Goal: Task Accomplishment & Management: Manage account settings

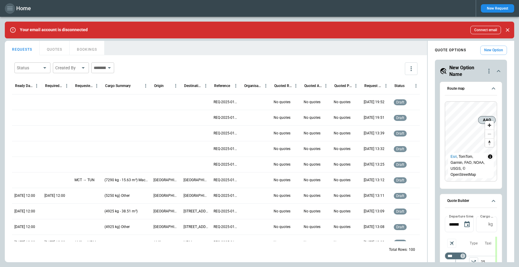
click at [11, 10] on icon "button" at bounding box center [9, 9] width 5 height 4
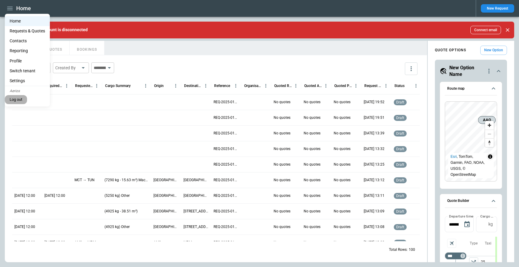
click at [23, 100] on button "Log out" at bounding box center [16, 99] width 22 height 9
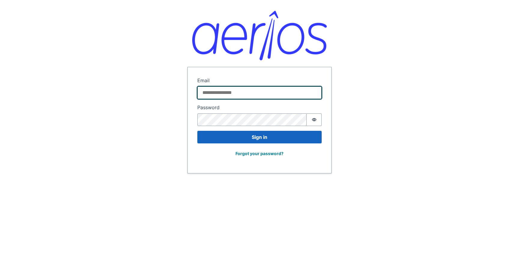
click at [251, 95] on input "Email" at bounding box center [259, 93] width 124 height 13
paste input "**********"
type input "**********"
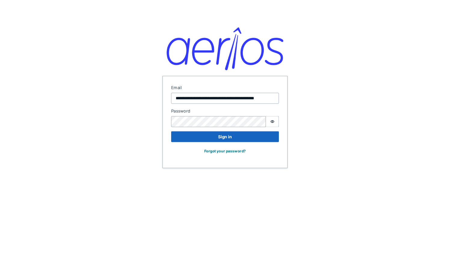
scroll to position [0, 0]
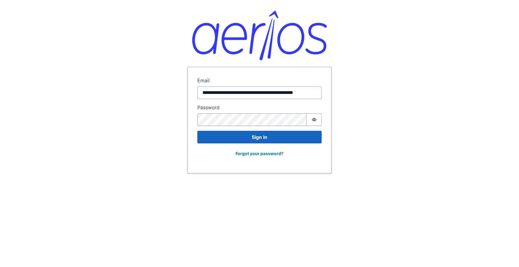
click at [241, 114] on div at bounding box center [251, 120] width 109 height 13
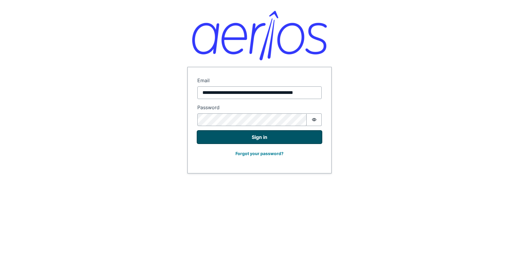
click at [272, 136] on button "Sign in" at bounding box center [259, 137] width 124 height 13
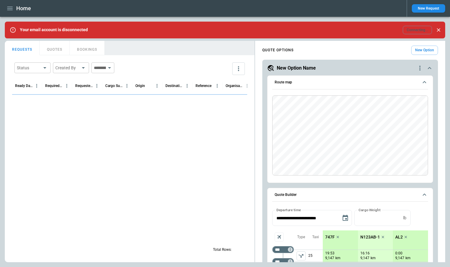
click at [420, 9] on button "New Request" at bounding box center [427, 8] width 33 height 8
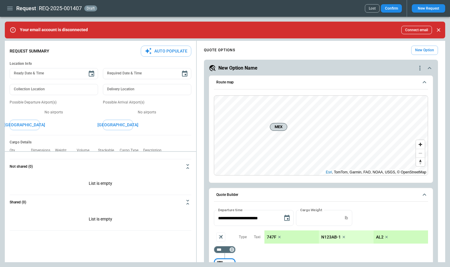
click at [152, 51] on button "Auto Populate" at bounding box center [166, 51] width 50 height 11
type textarea "*"
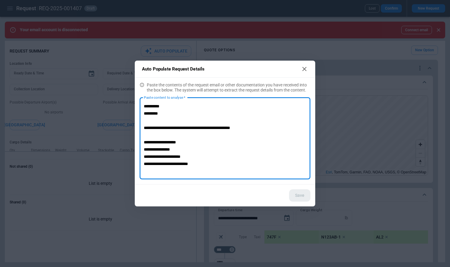
scroll to position [56, 0]
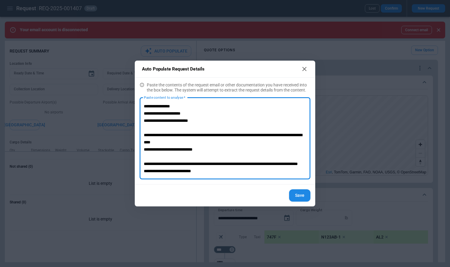
type textarea "**********"
click at [299, 195] on button "Save" at bounding box center [299, 196] width 21 height 12
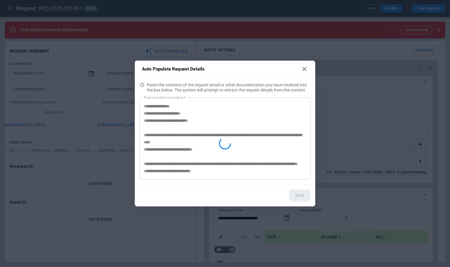
type textarea "*"
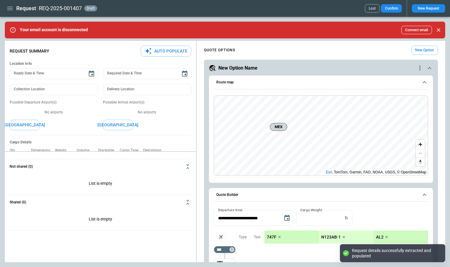
scroll to position [0, 0]
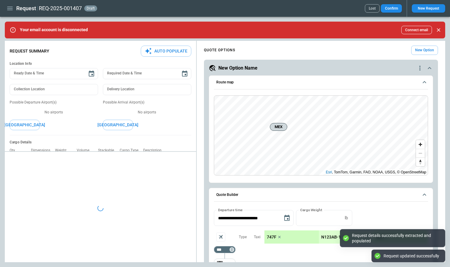
type textarea "*"
type input "**********"
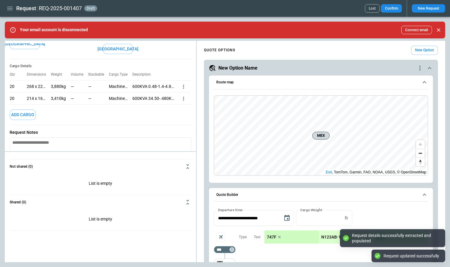
scroll to position [85, 0]
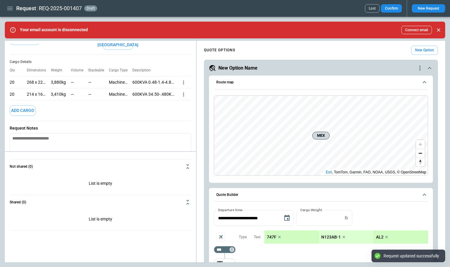
click at [183, 84] on icon "more" at bounding box center [183, 83] width 1 height 4
click at [181, 100] on li "Edit" at bounding box center [175, 99] width 21 height 9
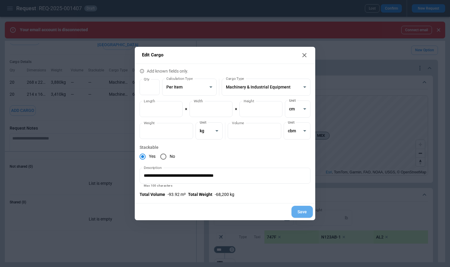
click at [303, 210] on button "Save" at bounding box center [301, 212] width 21 height 12
type textarea "*"
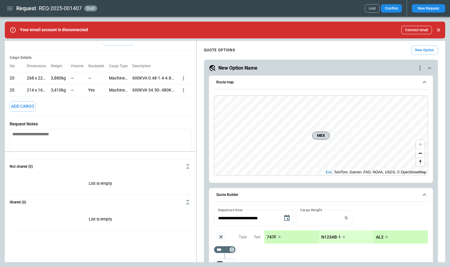
scroll to position [125, 0]
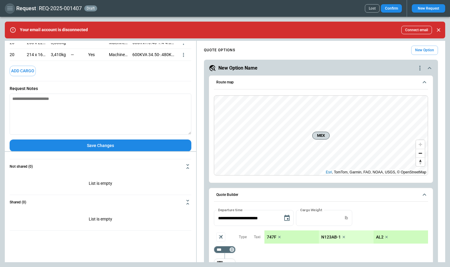
click at [8, 9] on icon "button" at bounding box center [9, 8] width 7 height 7
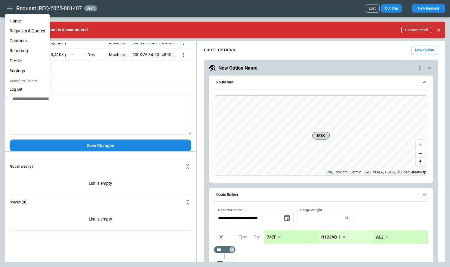
click at [13, 20] on li "Home" at bounding box center [27, 21] width 45 height 10
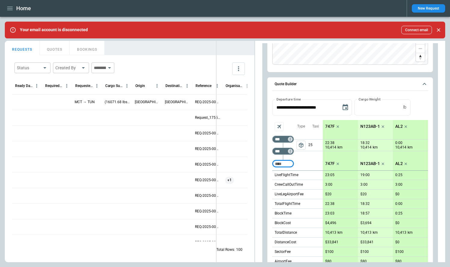
click at [216, 105] on div "**********" at bounding box center [225, 152] width 440 height 222
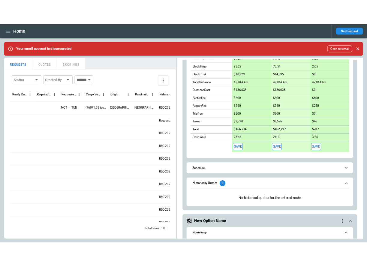
scroll to position [13153, 0]
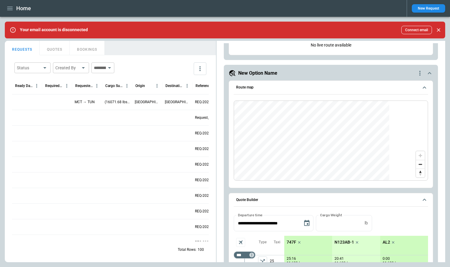
click at [424, 8] on button "New Request" at bounding box center [427, 8] width 33 height 8
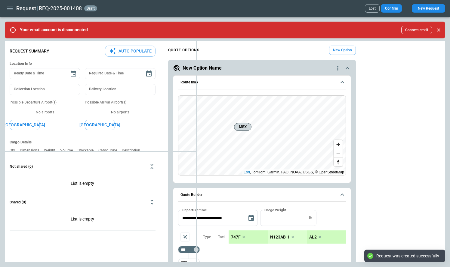
type textarea "*"
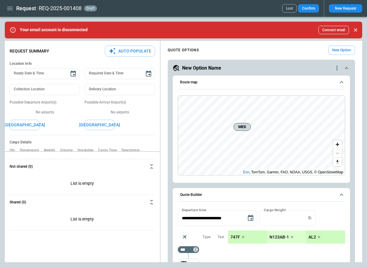
click at [14, 10] on button "button" at bounding box center [10, 8] width 10 height 11
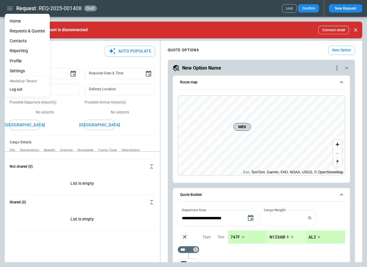
click at [16, 17] on li "Home" at bounding box center [27, 21] width 45 height 10
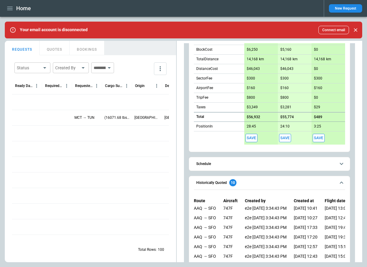
scroll to position [1416, 0]
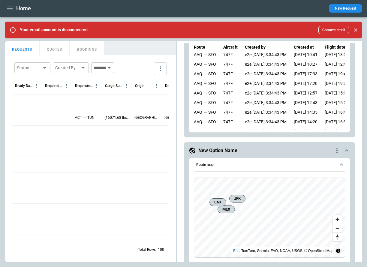
click at [336, 152] on icon "quote-option-actions" at bounding box center [337, 150] width 7 height 7
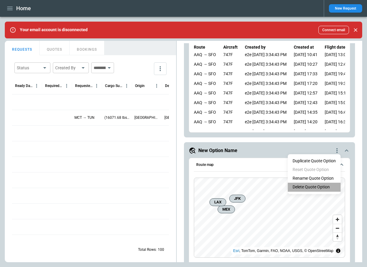
click at [318, 186] on li "Delete Quote Option" at bounding box center [314, 187] width 53 height 9
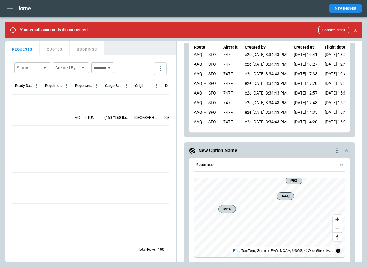
click at [338, 151] on icon "quote-option-actions" at bounding box center [337, 150] width 1 height 5
click at [308, 188] on li "Delete Quote Option" at bounding box center [314, 187] width 53 height 9
click at [337, 150] on icon "quote-option-actions" at bounding box center [337, 150] width 7 height 7
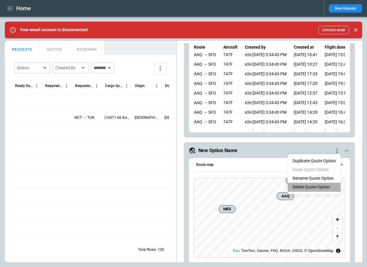
click at [306, 187] on li "Delete Quote Option" at bounding box center [314, 187] width 53 height 9
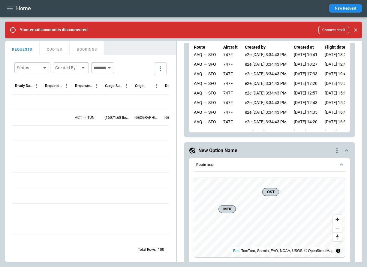
click at [337, 149] on icon "quote-option-actions" at bounding box center [337, 150] width 1 height 5
drag, startPoint x: 311, startPoint y: 184, endPoint x: 338, endPoint y: 151, distance: 42.9
click at [311, 184] on li "Delete Quote Option" at bounding box center [314, 187] width 53 height 9
click at [338, 150] on icon "quote-option-actions" at bounding box center [337, 150] width 7 height 7
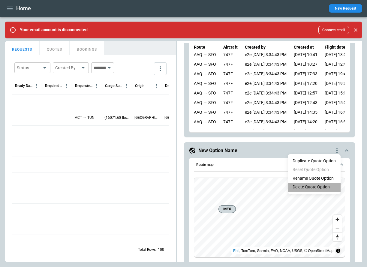
click at [311, 186] on li "Delete Quote Option" at bounding box center [314, 187] width 53 height 9
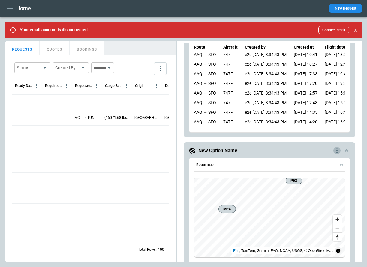
click at [337, 151] on icon "quote-option-actions" at bounding box center [337, 150] width 1 height 5
click at [316, 186] on li "Delete Quote Option" at bounding box center [314, 187] width 53 height 9
click at [336, 150] on icon "quote-option-actions" at bounding box center [337, 150] width 7 height 7
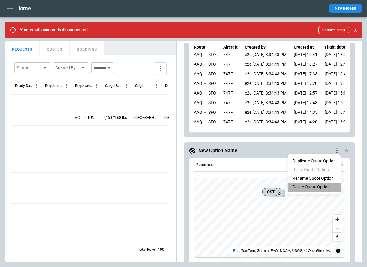
click at [315, 186] on li "Delete Quote Option" at bounding box center [314, 187] width 53 height 9
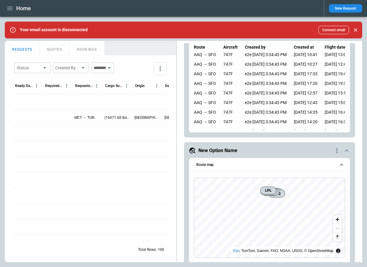
click at [337, 151] on icon "quote-option-actions" at bounding box center [337, 150] width 7 height 7
click at [264, 152] on div at bounding box center [183, 133] width 367 height 267
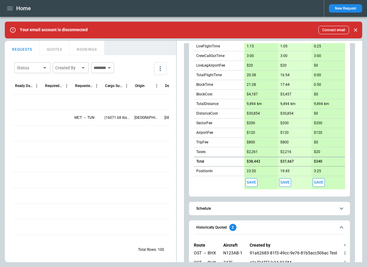
scroll to position [0, 0]
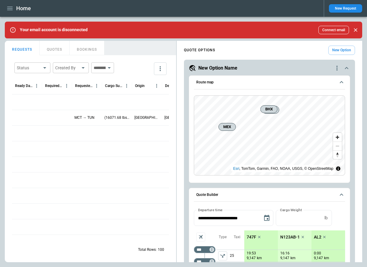
click at [337, 68] on icon "quote-option-actions" at bounding box center [337, 68] width 1 height 5
click at [322, 104] on li "Delete Quote Option" at bounding box center [314, 104] width 53 height 9
click at [337, 67] on icon "quote-option-actions" at bounding box center [337, 68] width 7 height 7
click at [322, 102] on li "Delete Quote Option" at bounding box center [314, 104] width 53 height 9
click at [337, 67] on icon "quote-option-actions" at bounding box center [337, 68] width 7 height 7
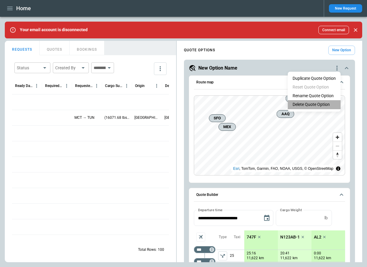
click at [317, 108] on li "Delete Quote Option" at bounding box center [314, 104] width 53 height 9
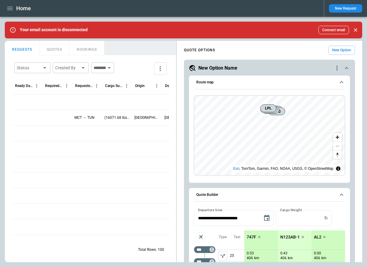
click at [337, 65] on icon "quote-option-actions" at bounding box center [337, 68] width 7 height 7
click at [314, 105] on li "Delete Quote Option" at bounding box center [314, 104] width 53 height 9
click at [340, 67] on icon "quote-option-actions" at bounding box center [337, 68] width 7 height 7
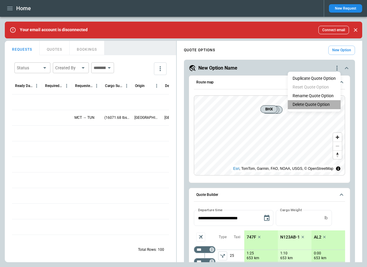
click at [309, 104] on li "Delete Quote Option" at bounding box center [314, 104] width 53 height 9
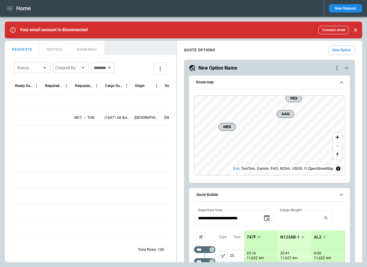
click at [336, 70] on icon "quote-option-actions" at bounding box center [337, 68] width 7 height 7
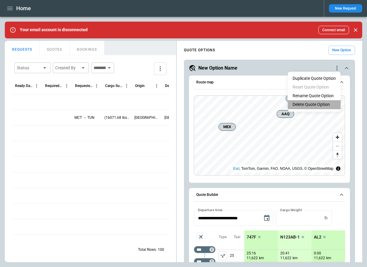
click at [318, 105] on li "Delete Quote Option" at bounding box center [314, 104] width 53 height 9
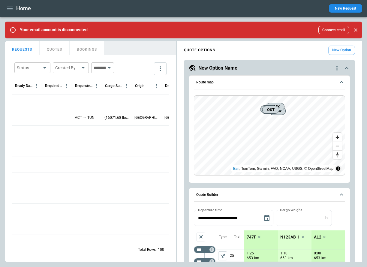
click at [336, 67] on icon "quote-option-actions" at bounding box center [337, 68] width 7 height 7
click at [318, 102] on li "Delete Quote Option" at bounding box center [314, 104] width 53 height 9
click at [337, 70] on icon "quote-option-actions" at bounding box center [337, 68] width 1 height 5
click at [319, 102] on li "Delete Quote Option" at bounding box center [314, 104] width 53 height 9
click at [338, 68] on icon "quote-option-actions" at bounding box center [337, 68] width 1 height 5
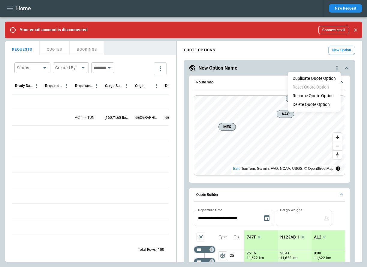
click at [309, 107] on li "Delete Quote Option" at bounding box center [314, 104] width 53 height 9
click at [337, 69] on icon "quote-option-actions" at bounding box center [337, 68] width 7 height 7
click at [309, 104] on li "Delete Quote Option" at bounding box center [314, 104] width 53 height 9
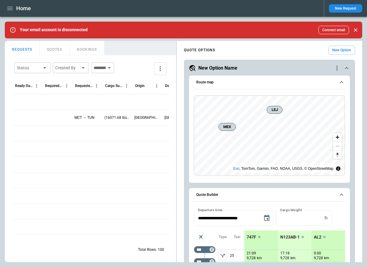
click at [337, 69] on icon "quote-option-actions" at bounding box center [337, 68] width 7 height 7
click at [311, 106] on li "Delete Quote Option" at bounding box center [314, 104] width 53 height 9
click at [337, 66] on icon "quote-option-actions" at bounding box center [337, 68] width 1 height 5
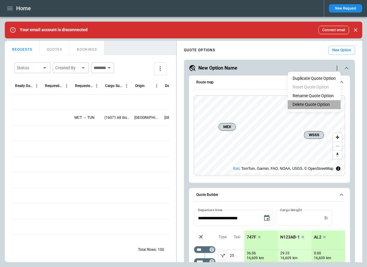
click at [311, 103] on li "Delete Quote Option" at bounding box center [314, 104] width 53 height 9
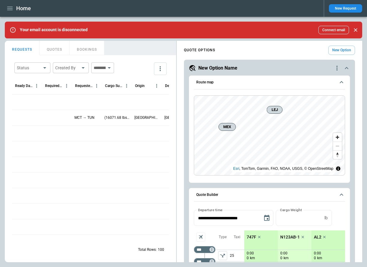
click at [338, 67] on icon "quote-option-actions" at bounding box center [337, 68] width 7 height 7
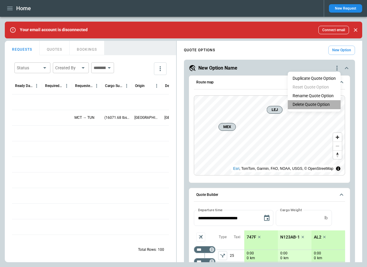
click at [315, 103] on li "Delete Quote Option" at bounding box center [314, 104] width 53 height 9
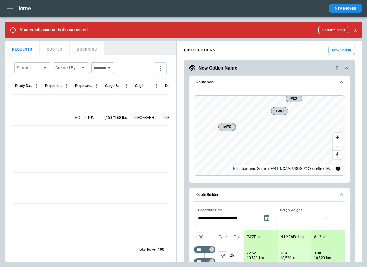
click at [338, 70] on icon "quote-option-actions" at bounding box center [337, 68] width 1 height 5
click at [318, 105] on li "Delete Quote Option" at bounding box center [314, 104] width 53 height 9
click at [335, 66] on icon "quote-option-actions" at bounding box center [337, 68] width 7 height 7
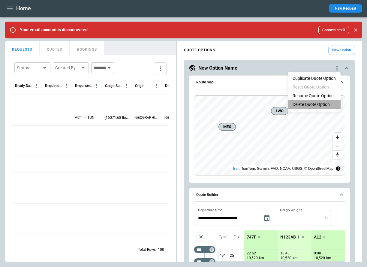
click at [311, 101] on li "Delete Quote Option" at bounding box center [314, 104] width 53 height 9
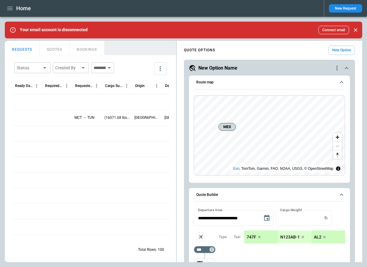
click at [335, 71] on icon "quote-option-actions" at bounding box center [337, 68] width 7 height 7
click at [314, 102] on li "Delete Quote Option" at bounding box center [314, 104] width 53 height 9
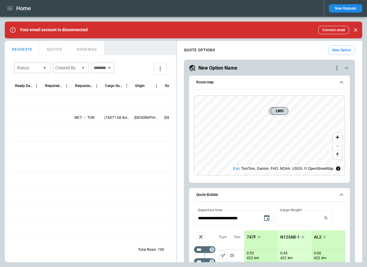
click at [338, 70] on icon "quote-option-actions" at bounding box center [337, 68] width 7 height 7
click at [317, 105] on li "Delete Quote Option" at bounding box center [314, 104] width 53 height 9
click at [336, 67] on icon "quote-option-actions" at bounding box center [337, 68] width 7 height 7
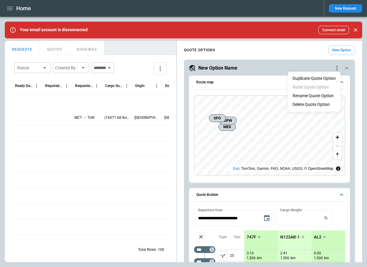
click at [316, 103] on li "Delete Quote Option" at bounding box center [314, 104] width 53 height 9
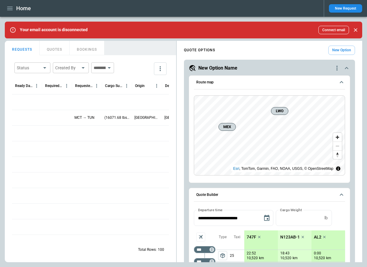
click at [347, 69] on icon "scrollable content" at bounding box center [346, 68] width 7 height 7
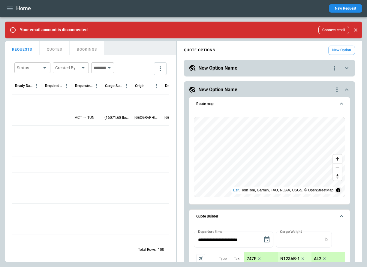
click at [347, 88] on icon "scrollable content" at bounding box center [346, 89] width 7 height 7
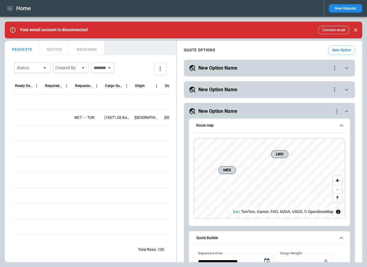
click at [346, 110] on icon "scrollable content" at bounding box center [346, 111] width 7 height 7
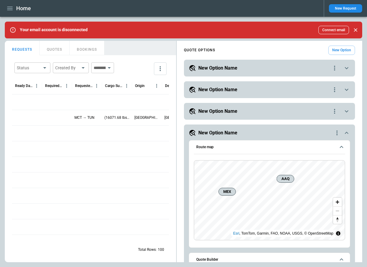
click at [344, 132] on icon "scrollable content" at bounding box center [346, 133] width 7 height 7
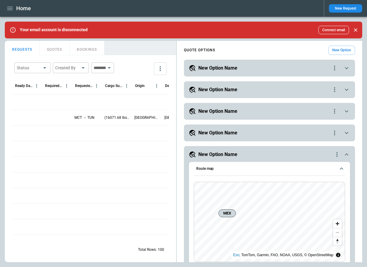
click at [345, 155] on icon "scrollable content" at bounding box center [346, 154] width 7 height 7
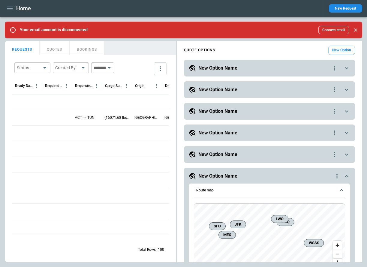
click at [337, 155] on icon "quote-option-actions" at bounding box center [334, 154] width 7 height 7
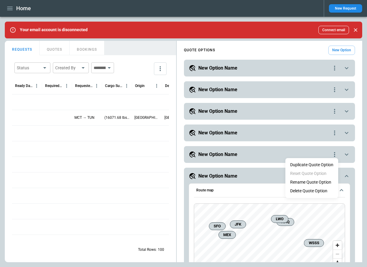
click at [317, 190] on li "Delete Quote Option" at bounding box center [312, 191] width 53 height 9
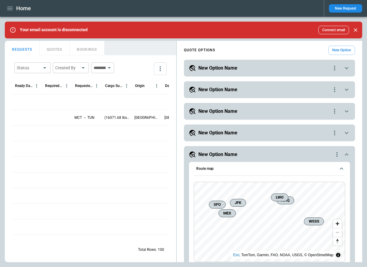
click at [337, 153] on icon "quote-option-actions" at bounding box center [337, 154] width 7 height 7
click at [298, 218] on div at bounding box center [183, 133] width 367 height 267
click at [337, 157] on icon "quote-option-actions" at bounding box center [337, 154] width 7 height 7
click at [309, 190] on li "Delete Quote Option" at bounding box center [314, 191] width 53 height 9
click at [338, 156] on icon "quote-option-actions" at bounding box center [337, 154] width 7 height 7
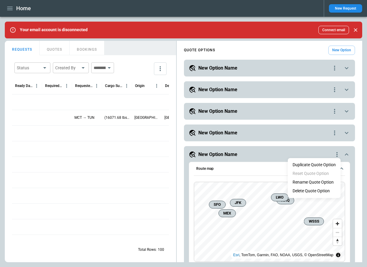
click at [319, 194] on li "Delete Quote Option" at bounding box center [314, 191] width 53 height 9
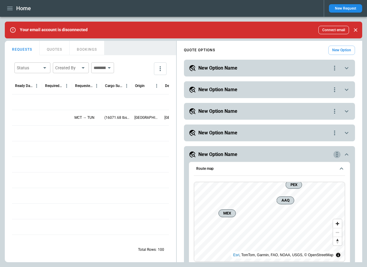
click at [337, 158] on icon "quote-option-actions" at bounding box center [337, 154] width 7 height 7
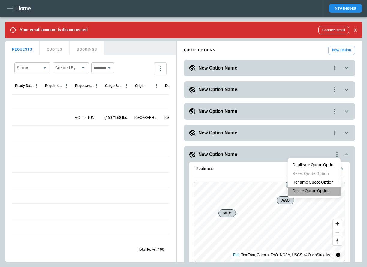
click at [319, 191] on li "Delete Quote Option" at bounding box center [314, 191] width 53 height 9
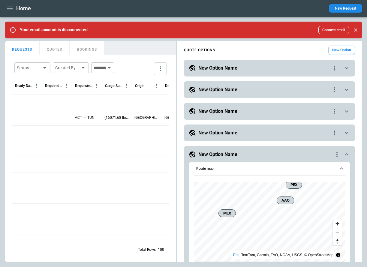
click at [336, 156] on icon "quote-option-actions" at bounding box center [337, 154] width 7 height 7
click at [315, 191] on li "Delete Quote Option" at bounding box center [314, 191] width 53 height 9
click at [337, 155] on icon "quote-option-actions" at bounding box center [337, 154] width 1 height 5
click at [317, 190] on li "Delete Quote Option" at bounding box center [314, 191] width 53 height 9
click at [336, 157] on icon "quote-option-actions" at bounding box center [337, 154] width 7 height 7
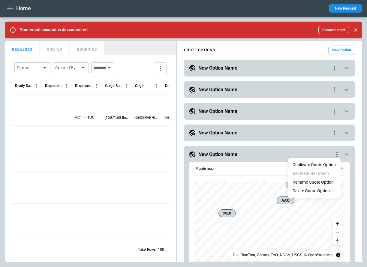
click at [316, 189] on li "Delete Quote Option" at bounding box center [314, 191] width 53 height 9
click at [338, 156] on icon "quote-option-actions" at bounding box center [337, 154] width 7 height 7
click at [320, 189] on li "Delete Quote Option" at bounding box center [314, 191] width 53 height 9
click at [346, 155] on icon "scrollable content" at bounding box center [346, 154] width 7 height 7
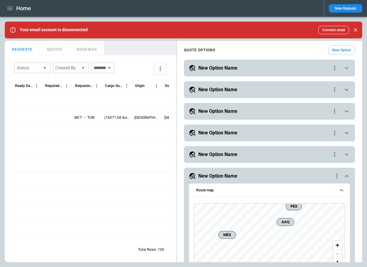
click at [346, 177] on icon "scrollable content" at bounding box center [347, 176] width 4 height 2
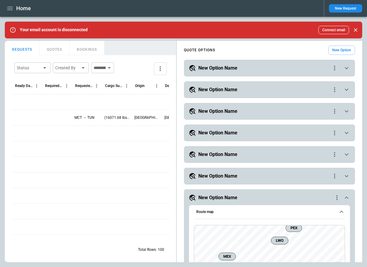
click at [346, 197] on icon "scrollable content" at bounding box center [346, 197] width 7 height 7
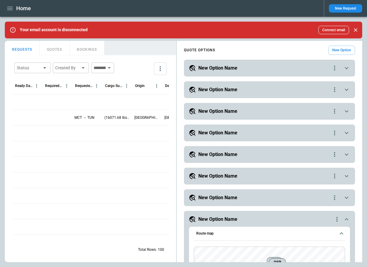
click at [345, 219] on icon "scrollable content" at bounding box center [346, 219] width 7 height 7
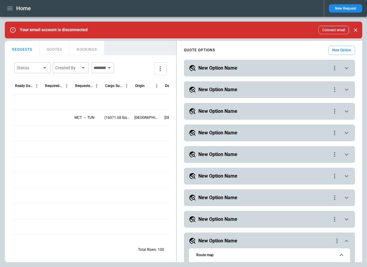
click at [347, 239] on icon "scrollable content" at bounding box center [346, 241] width 7 height 7
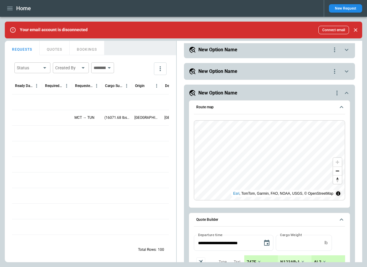
scroll to position [163, 0]
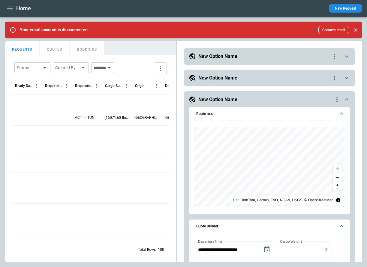
click at [349, 97] on icon "scrollable content" at bounding box center [346, 99] width 7 height 7
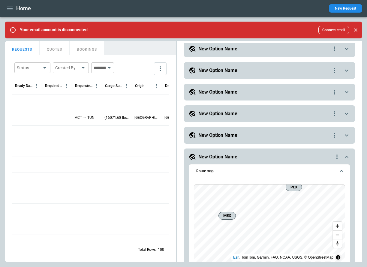
scroll to position [0, 0]
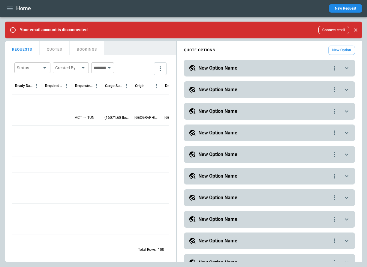
click at [269, 89] on div "New Option Name" at bounding box center [260, 89] width 142 height 7
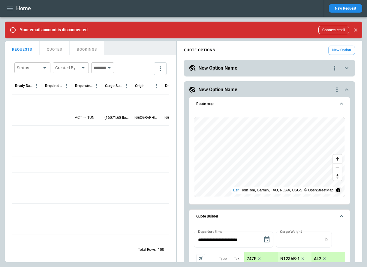
click at [262, 70] on div "New Option Name" at bounding box center [260, 68] width 142 height 7
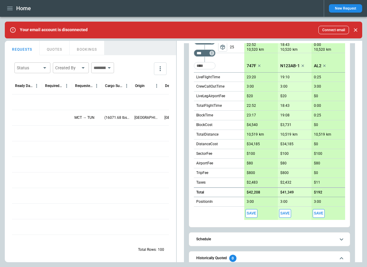
scroll to position [258, 0]
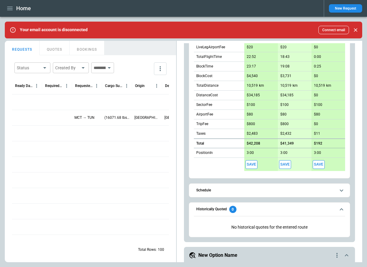
click at [283, 193] on button "Schedule" at bounding box center [269, 191] width 151 height 14
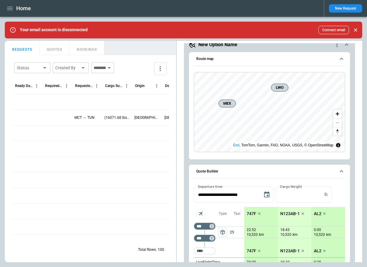
scroll to position [0, 0]
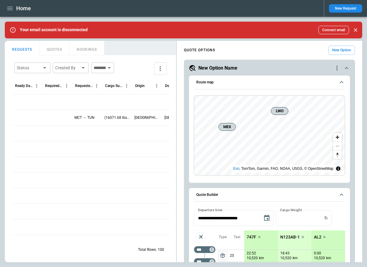
click at [341, 51] on button "New Option" at bounding box center [342, 50] width 27 height 9
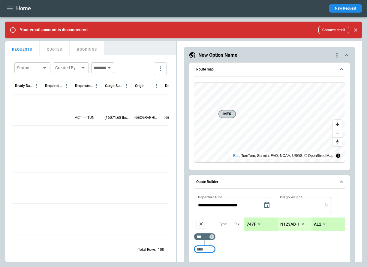
scroll to position [26, 0]
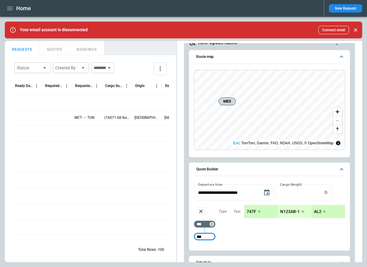
type input "***"
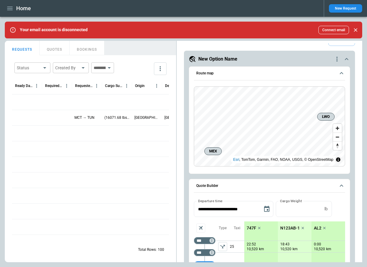
scroll to position [0, 0]
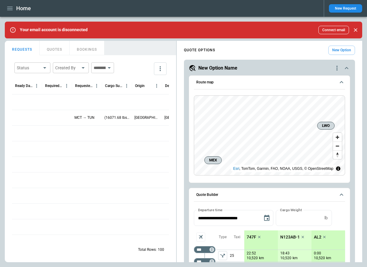
click at [340, 77] on button "Route map" at bounding box center [269, 83] width 151 height 14
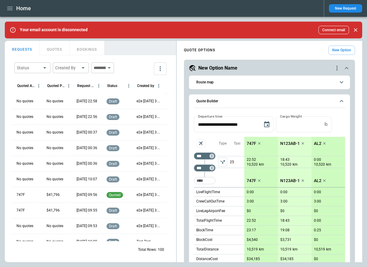
click at [164, 70] on icon "more" at bounding box center [160, 68] width 7 height 7
click at [162, 92] on li "View Settings" at bounding box center [144, 92] width 48 height 11
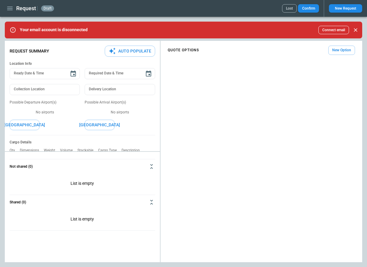
type textarea "*"
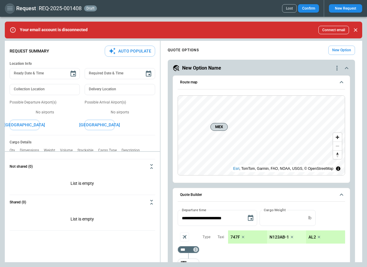
click at [8, 6] on icon "button" at bounding box center [9, 8] width 7 height 7
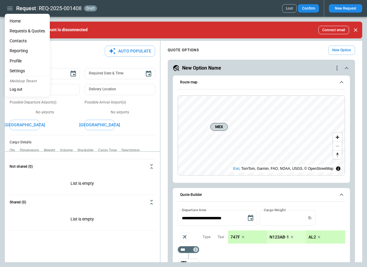
click at [17, 19] on li "Home" at bounding box center [27, 21] width 45 height 10
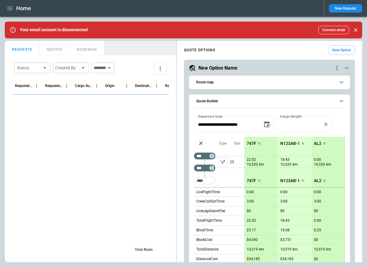
type input "**********"
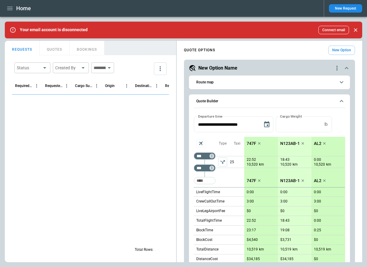
type input "**********"
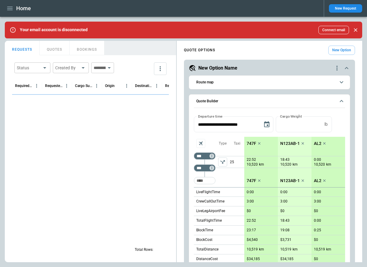
type input "**********"
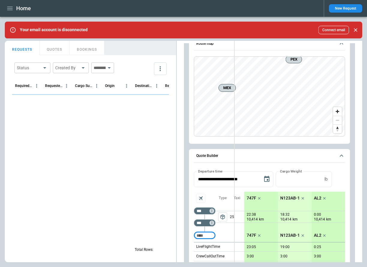
click at [234, 47] on div "**********" at bounding box center [184, 152] width 358 height 222
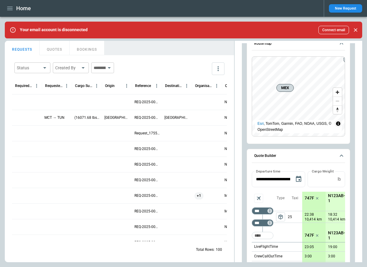
click at [177, 65] on div "Status ​ Created By ​ ​" at bounding box center [119, 68] width 215 height 17
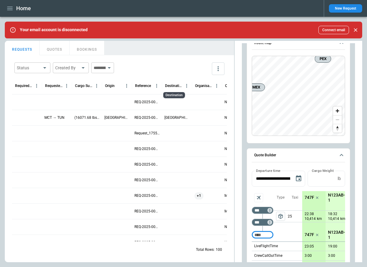
scroll to position [1282, 0]
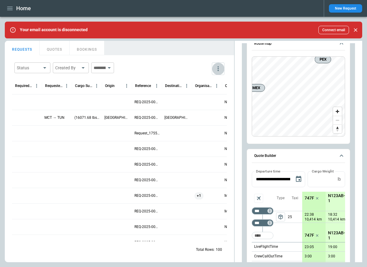
click at [218, 72] on icon "more" at bounding box center [218, 68] width 7 height 7
click at [171, 60] on div at bounding box center [183, 133] width 367 height 267
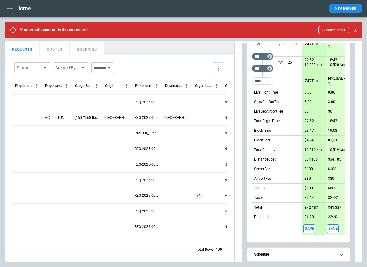
scroll to position [0, 0]
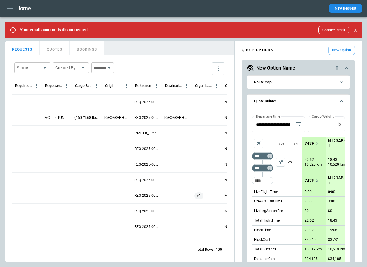
click at [342, 84] on icon "scrollable content" at bounding box center [341, 82] width 7 height 7
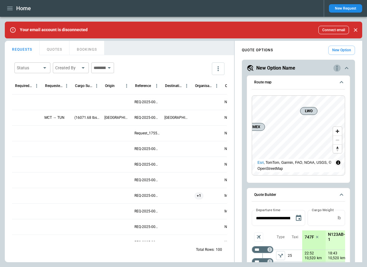
click at [339, 67] on icon "quote-option-actions" at bounding box center [337, 68] width 7 height 7
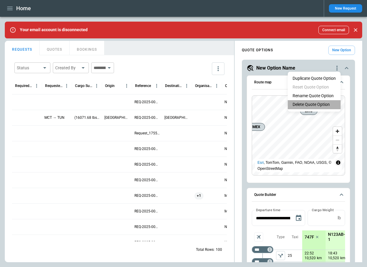
click at [315, 105] on li "Delete Quote Option" at bounding box center [314, 104] width 53 height 9
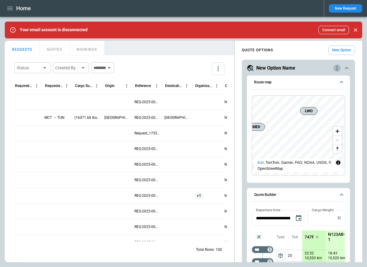
click at [336, 66] on icon "quote-option-actions" at bounding box center [337, 68] width 7 height 7
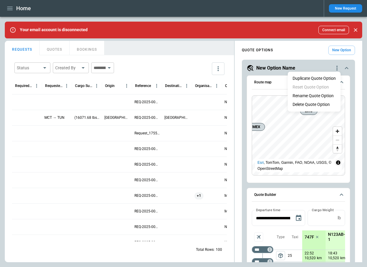
click at [299, 104] on li "Delete Quote Option" at bounding box center [314, 104] width 53 height 9
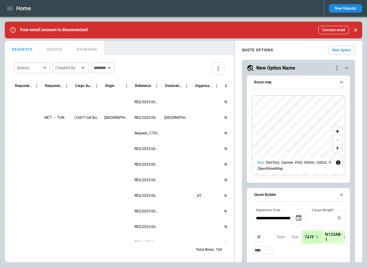
click at [8, 8] on icon "button" at bounding box center [9, 8] width 7 height 7
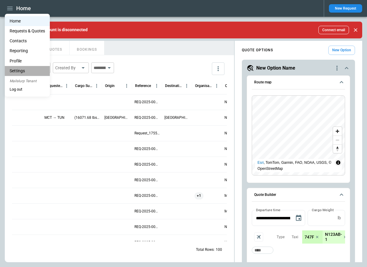
click at [25, 69] on li "Settings" at bounding box center [27, 71] width 45 height 10
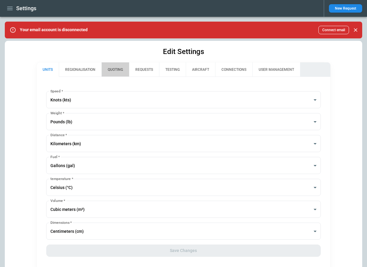
click at [113, 68] on button "QUOTING" at bounding box center [116, 69] width 28 height 14
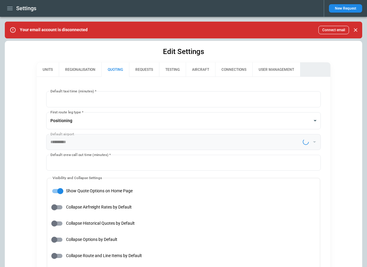
type input "**********"
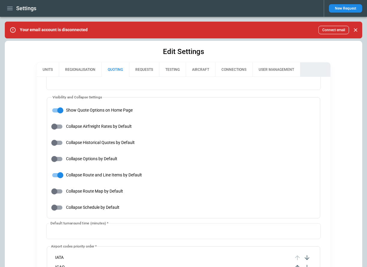
scroll to position [255, 0]
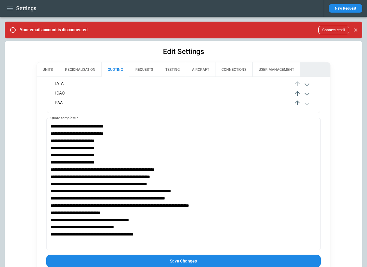
click at [148, 261] on button "Save Changes" at bounding box center [183, 261] width 275 height 12
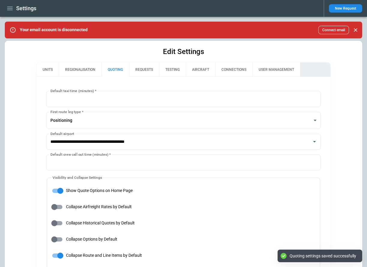
scroll to position [0, 0]
click at [10, 8] on icon "button" at bounding box center [9, 8] width 7 height 7
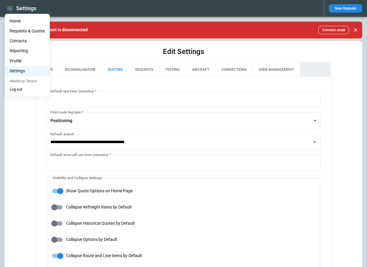
click at [14, 20] on li "Home" at bounding box center [27, 21] width 45 height 10
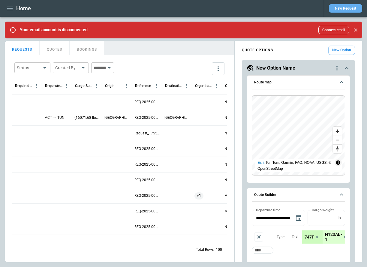
click at [342, 7] on button "New Request" at bounding box center [345, 8] width 33 height 8
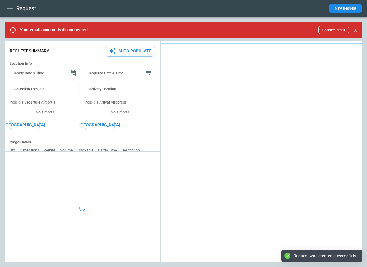
type textarea "*"
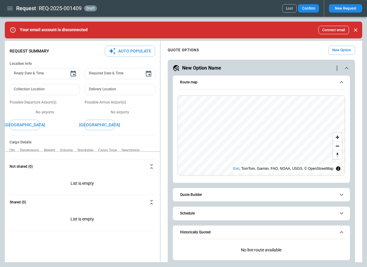
click at [11, 8] on icon "button" at bounding box center [9, 9] width 5 height 4
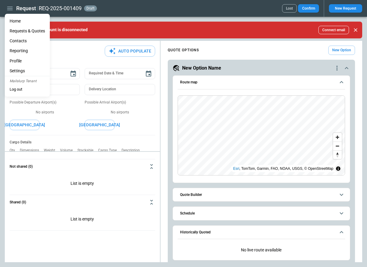
click at [16, 20] on li "Home" at bounding box center [27, 21] width 45 height 10
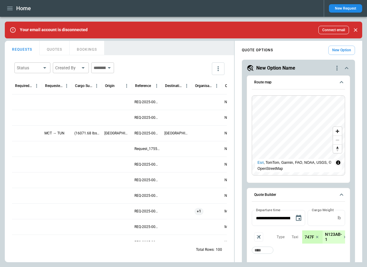
click at [345, 51] on button "New Option" at bounding box center [342, 50] width 27 height 9
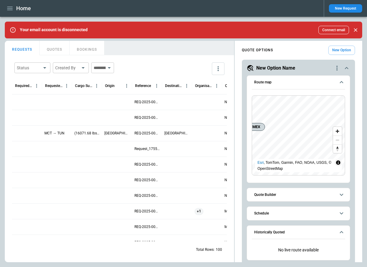
click at [13, 9] on icon "button" at bounding box center [9, 8] width 7 height 7
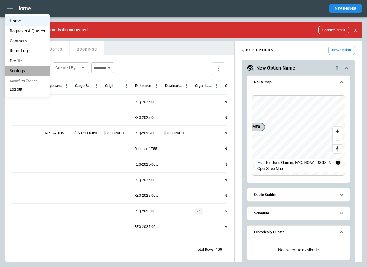
click at [19, 69] on li "Settings" at bounding box center [27, 71] width 45 height 10
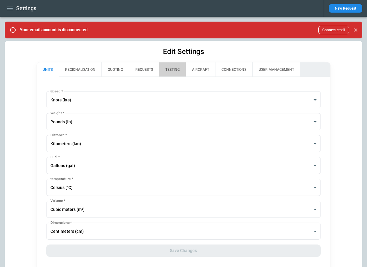
click at [173, 71] on button "TESTING" at bounding box center [172, 69] width 27 height 14
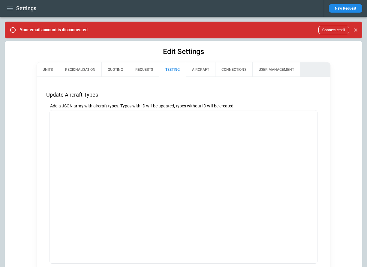
click at [202, 71] on button "AIRCRAFT" at bounding box center [200, 69] width 29 height 14
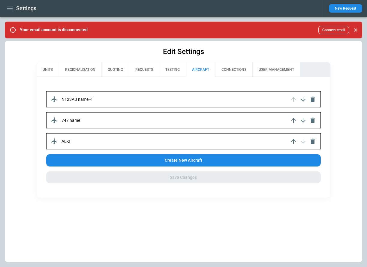
click at [229, 69] on button "CONNECTIONS" at bounding box center [233, 69] width 37 height 14
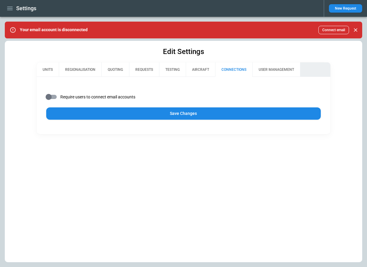
click at [161, 114] on button "Save Changes" at bounding box center [183, 114] width 275 height 12
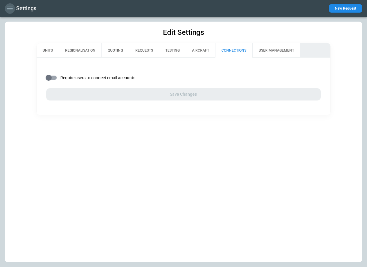
click at [8, 9] on icon "button" at bounding box center [9, 8] width 7 height 7
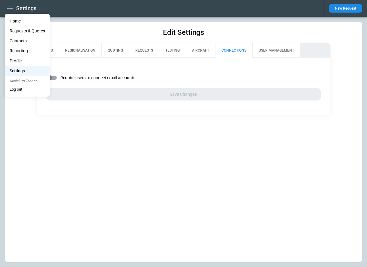
click at [12, 19] on li "Home" at bounding box center [27, 21] width 45 height 10
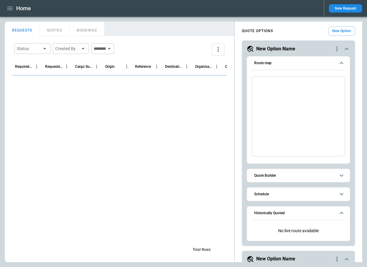
scroll to position [686, 0]
